Goal: Task Accomplishment & Management: Manage account settings

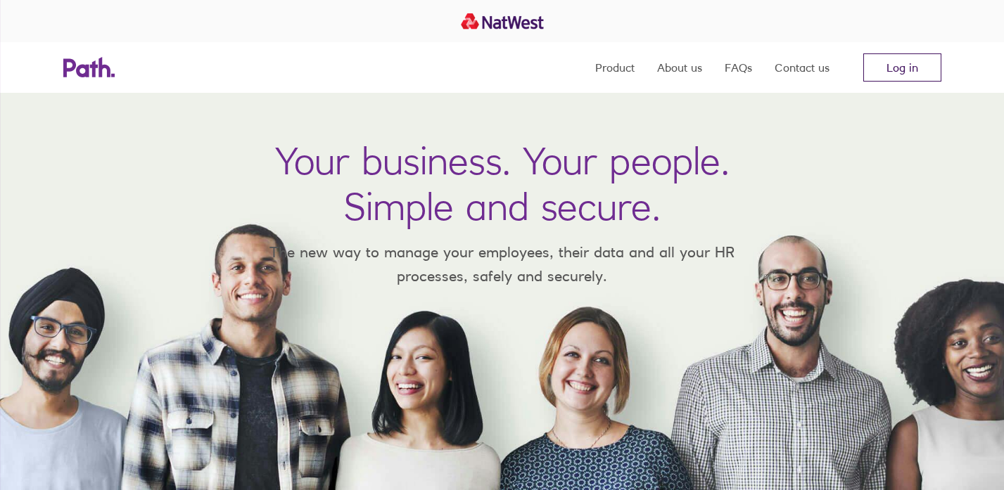
click at [894, 70] on link "Log in" at bounding box center [902, 67] width 78 height 28
click at [881, 68] on link "Log in" at bounding box center [902, 67] width 78 height 28
